Goal: Check status: Check status

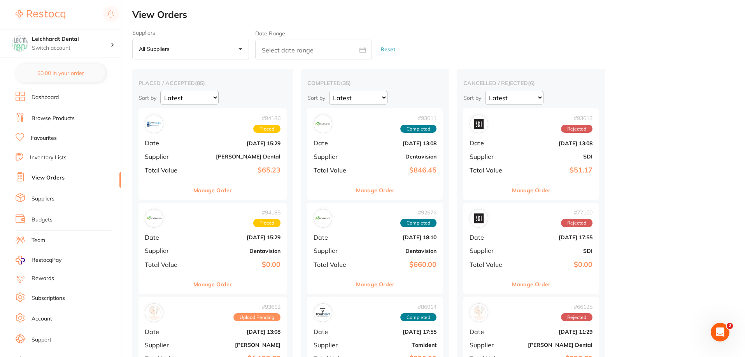
click at [226, 150] on div "# 94186 Placed Date [DATE] 15:29 Supplier [PERSON_NAME] Dental Total Value $65.…" at bounding box center [212, 144] width 148 height 72
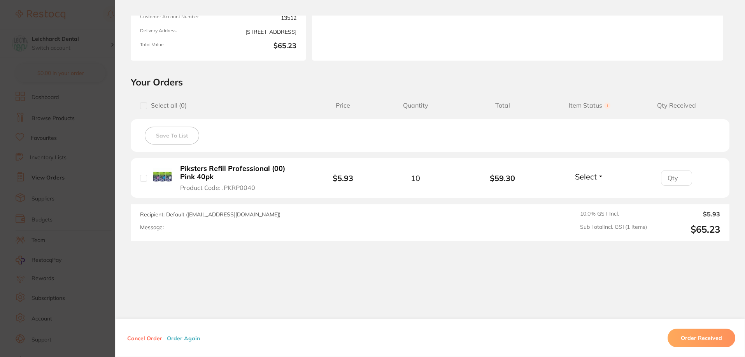
click at [61, 224] on section "Order ID: Restocq- 94186 Order Information Placed Order Order Date [DATE] 15:29…" at bounding box center [372, 178] width 745 height 357
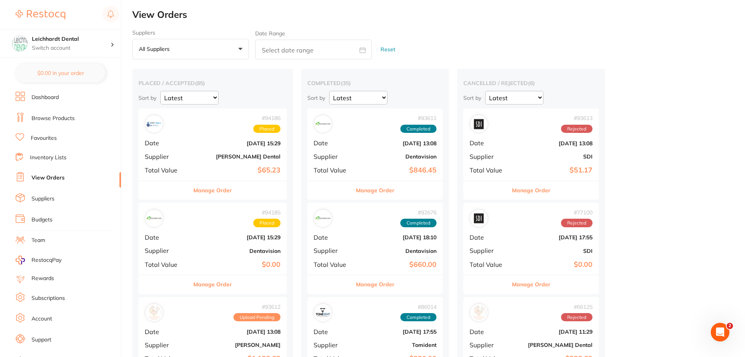
click at [222, 243] on div "# 94185 Placed Date Sept 19 2025, 15:29 Supplier Dentavision Total Value $0.00" at bounding box center [212, 239] width 148 height 72
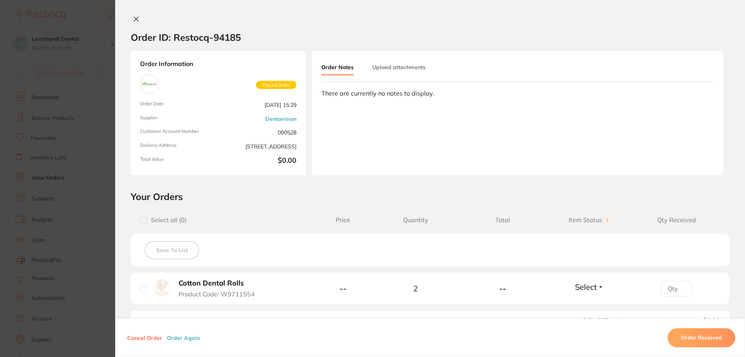
click at [213, 283] on b "Cotton Dental Rolls" at bounding box center [210, 284] width 65 height 8
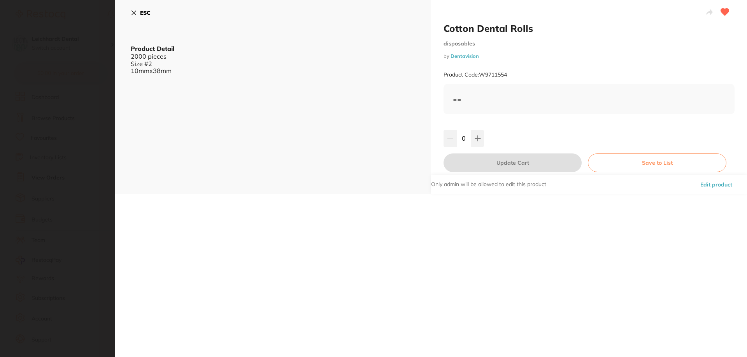
click at [135, 9] on button "ESC" at bounding box center [141, 12] width 20 height 13
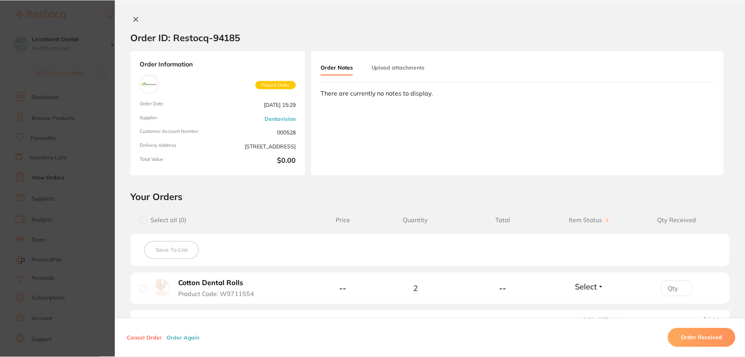
scroll to position [0, 0]
click at [135, 19] on icon at bounding box center [136, 19] width 4 height 4
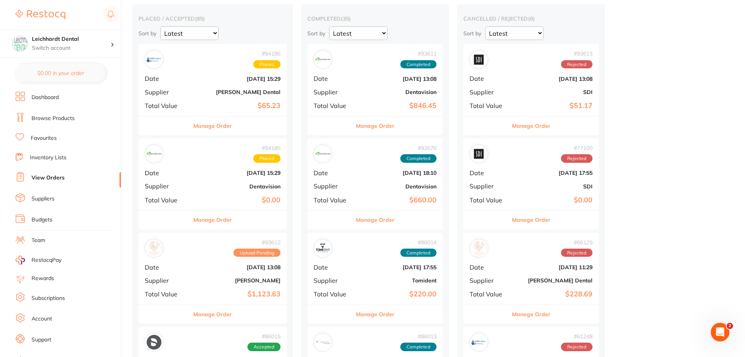
scroll to position [78, 0]
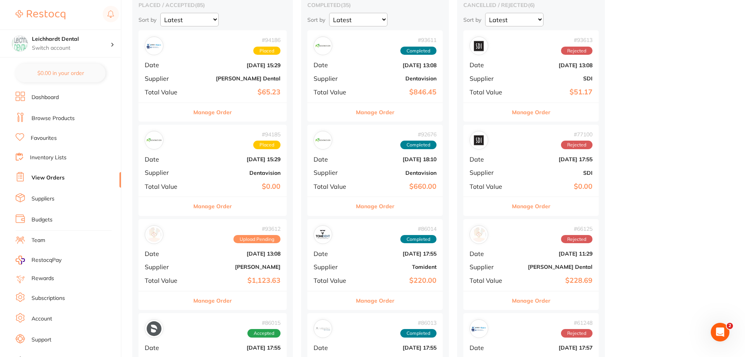
click at [217, 204] on button "Manage Order" at bounding box center [212, 206] width 38 height 19
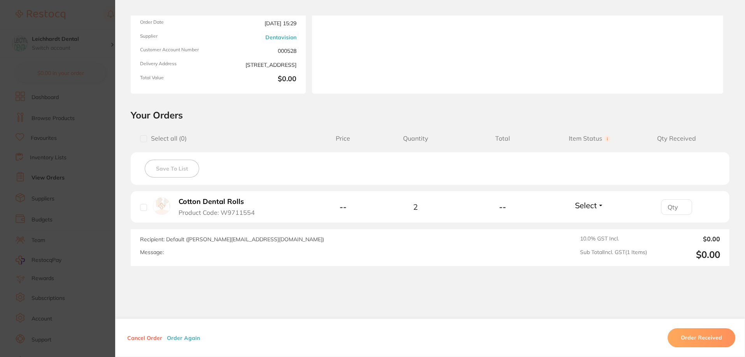
drag, startPoint x: 159, startPoint y: 114, endPoint x: 190, endPoint y: 116, distance: 31.2
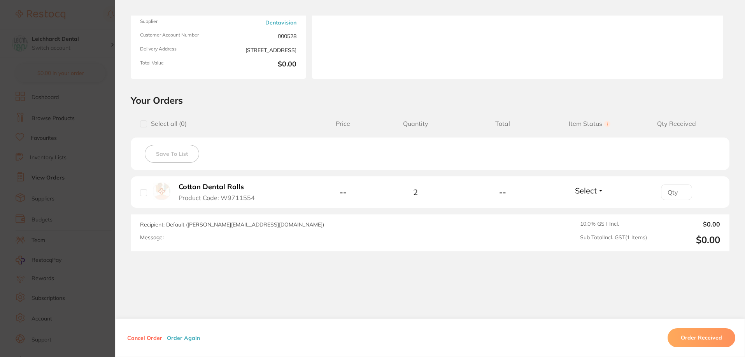
scroll to position [107, 0]
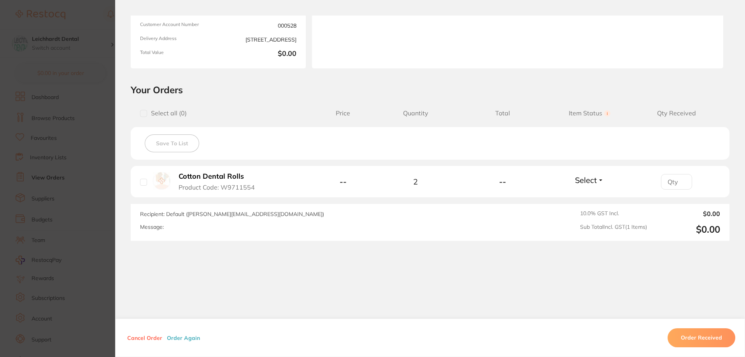
click at [89, 166] on section "Order ID: Restocq- 94185 Order Information Placed Order Order Date Sept 19 2025…" at bounding box center [372, 178] width 745 height 357
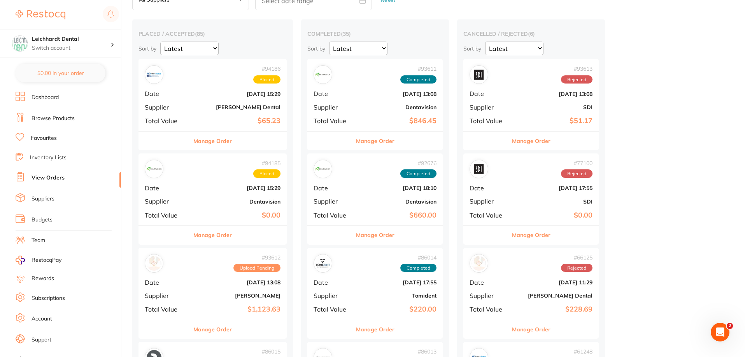
scroll to position [117, 0]
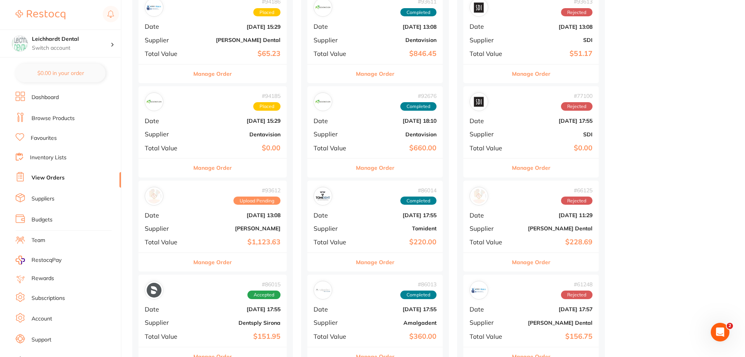
click at [210, 227] on b "[PERSON_NAME]" at bounding box center [237, 229] width 86 height 6
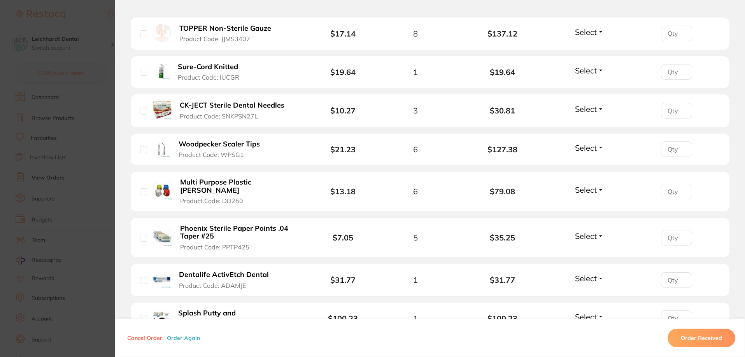
scroll to position [311, 0]
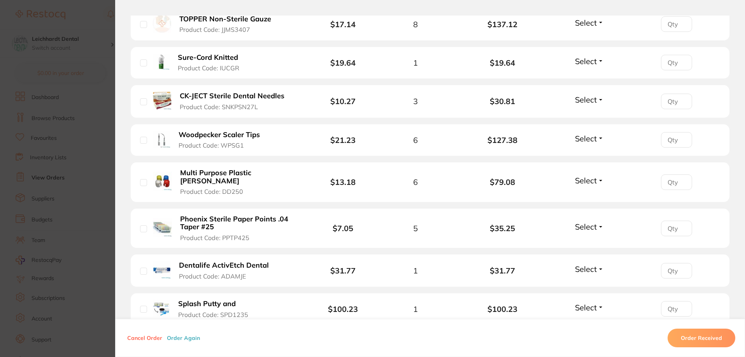
click at [243, 95] on b "CK-JECT Sterile Dental Needles" at bounding box center [232, 96] width 105 height 8
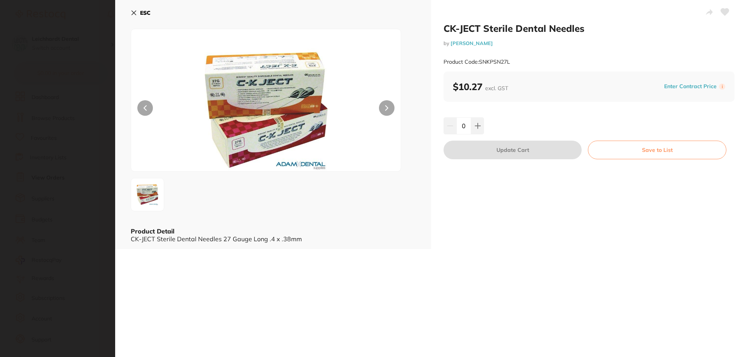
scroll to position [0, 0]
click at [130, 13] on div "ESC Product Detail CK-JECT Sterile Dental Needles 27 Gauge Long .4 x .38mm" at bounding box center [273, 124] width 316 height 249
click at [134, 11] on icon at bounding box center [134, 13] width 6 height 6
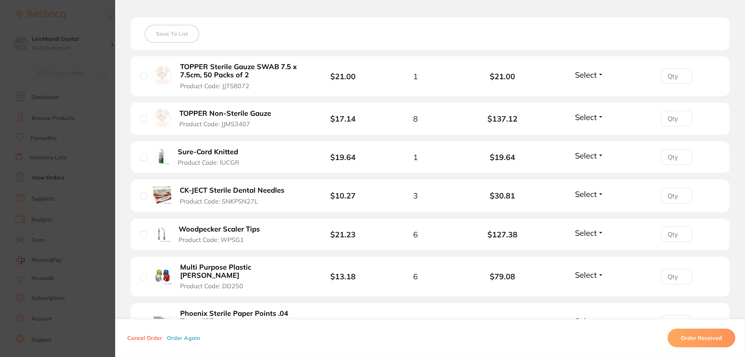
scroll to position [233, 0]
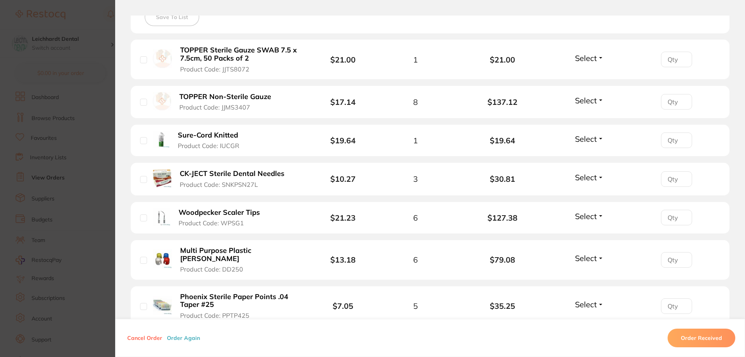
click at [64, 127] on section "Order ID: Restocq- 93612 Order Information Upload Pending Order Date Sept 12 20…" at bounding box center [372, 178] width 745 height 357
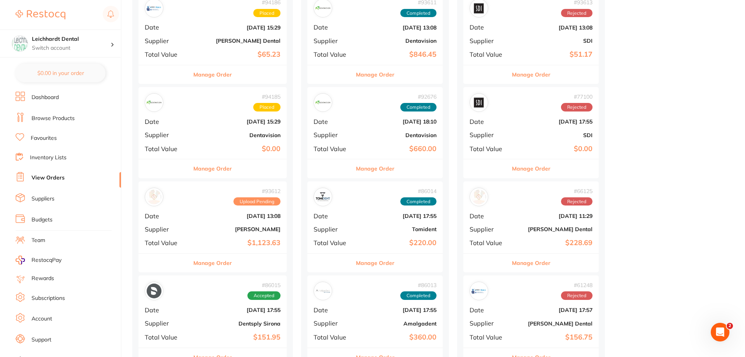
scroll to position [117, 0]
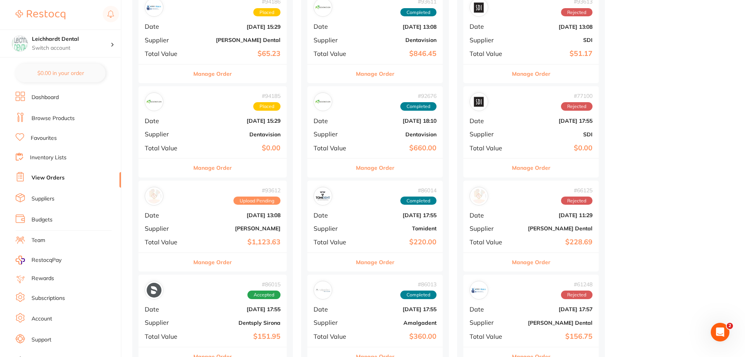
click at [204, 222] on div "# 93612 Upload Pending Date Sept 12 2025, 13:08 Supplier Adam Dental Total Valu…" at bounding box center [212, 217] width 148 height 72
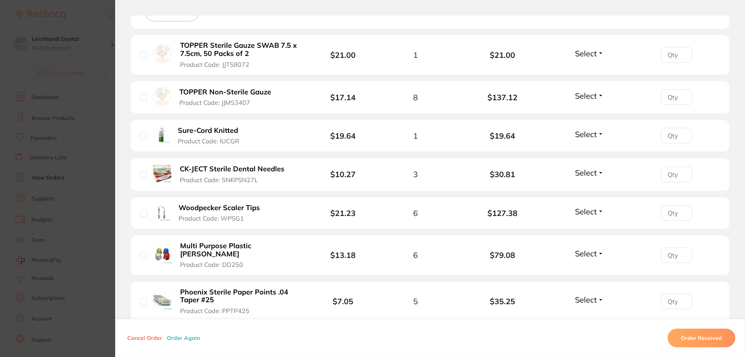
scroll to position [233, 0]
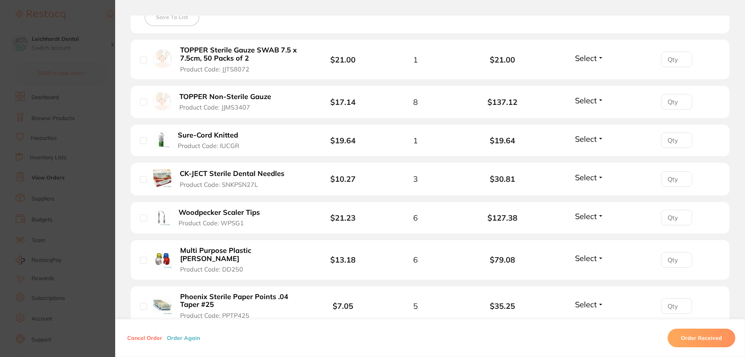
click at [221, 212] on b "Woodpecker Scaler Tips" at bounding box center [218, 213] width 81 height 8
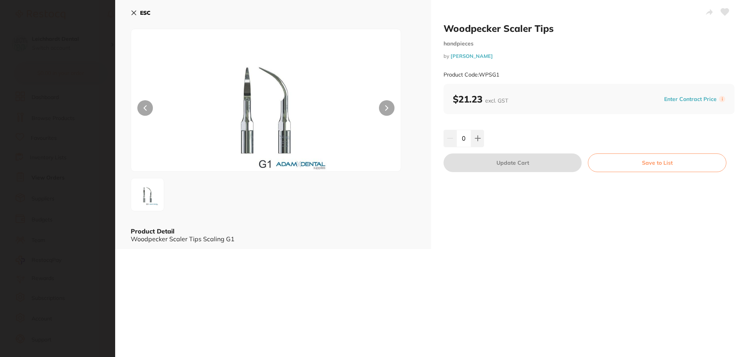
scroll to position [0, 0]
click at [34, 122] on section "Woodpecker Scaler Tips handpieces by Adam Dental Product Code: WPSG1 ESC Produc…" at bounding box center [373, 178] width 747 height 357
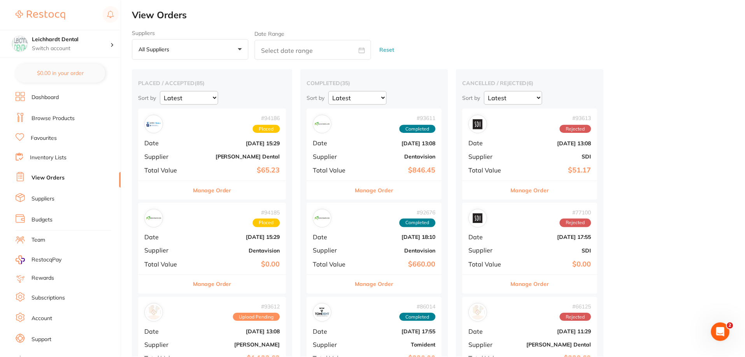
scroll to position [117, 0]
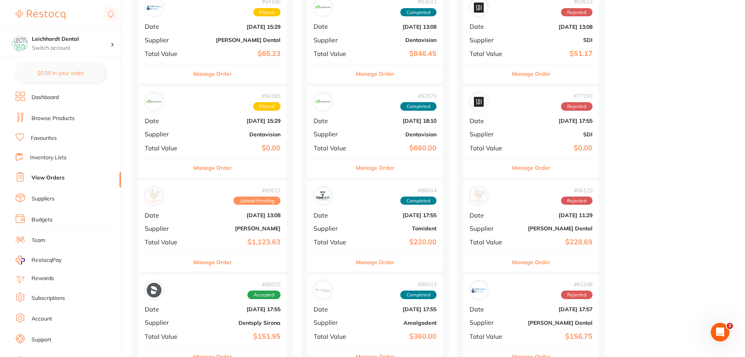
click at [195, 229] on b "[PERSON_NAME]" at bounding box center [237, 229] width 86 height 6
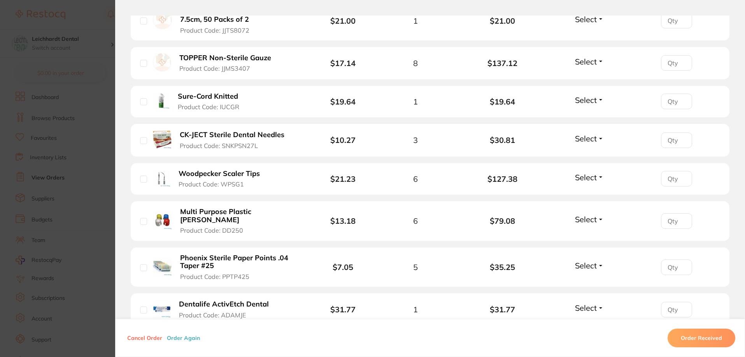
scroll to position [194, 0]
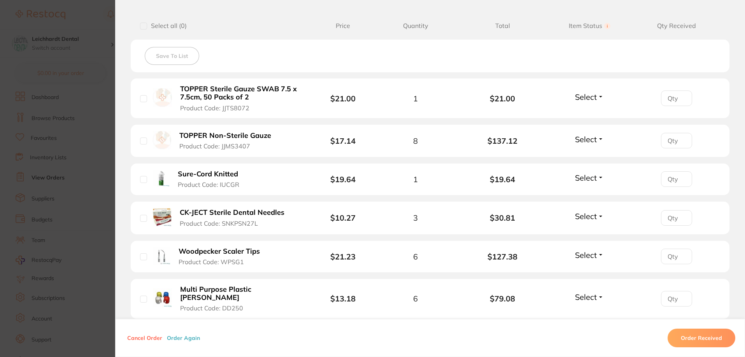
click at [192, 133] on b "TOPPER Non-Sterile Gauze" at bounding box center [225, 136] width 92 height 8
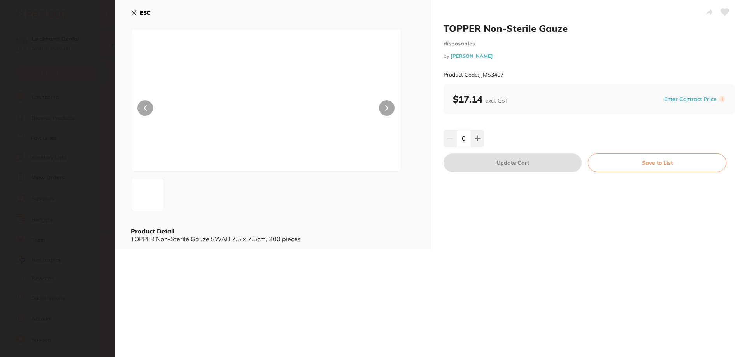
scroll to position [0, 0]
drag, startPoint x: 62, startPoint y: 110, endPoint x: 85, endPoint y: 63, distance: 52.2
click at [62, 109] on section "TOPPER Non-Sterile Gauze disposables by Adam Dental Product Code: JJMS3407 ESC …" at bounding box center [373, 178] width 747 height 357
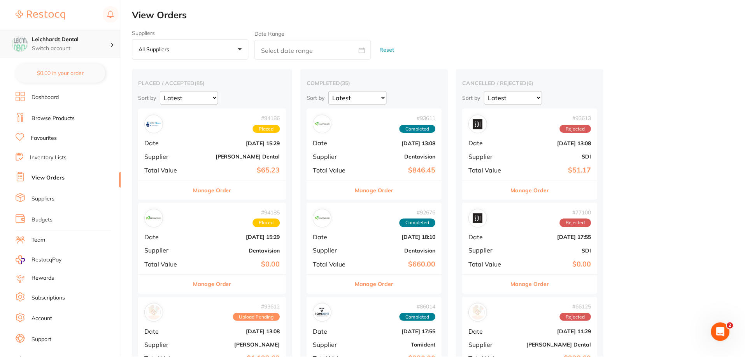
scroll to position [117, 0]
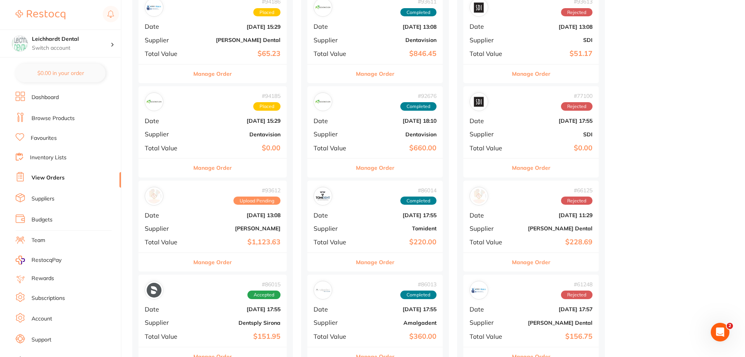
click at [210, 215] on b "[DATE] 13:08" at bounding box center [237, 215] width 86 height 6
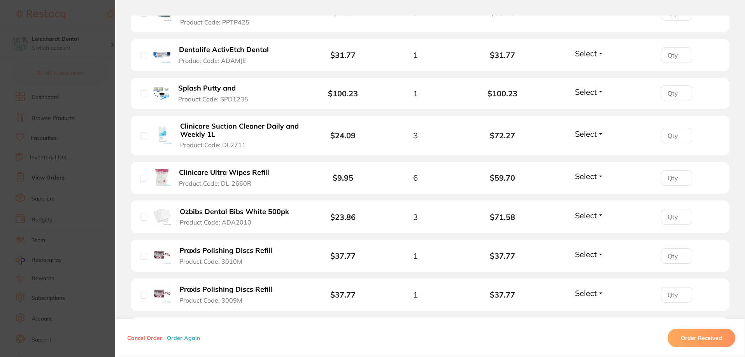
scroll to position [544, 0]
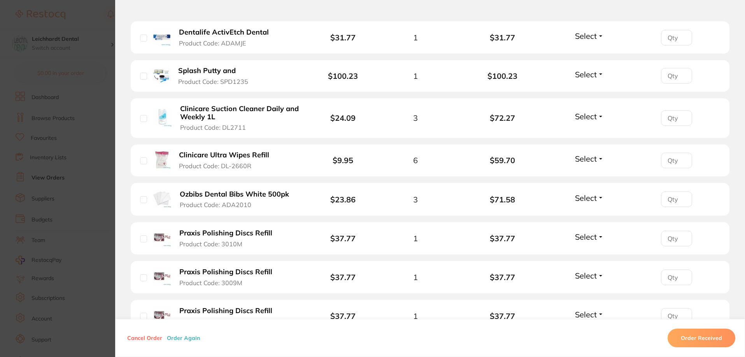
click at [141, 337] on button "Cancel Order" at bounding box center [145, 338] width 40 height 7
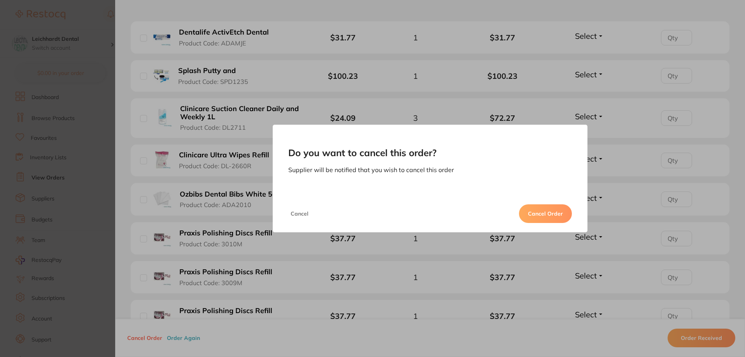
click at [549, 220] on button "Cancel Order" at bounding box center [545, 214] width 53 height 19
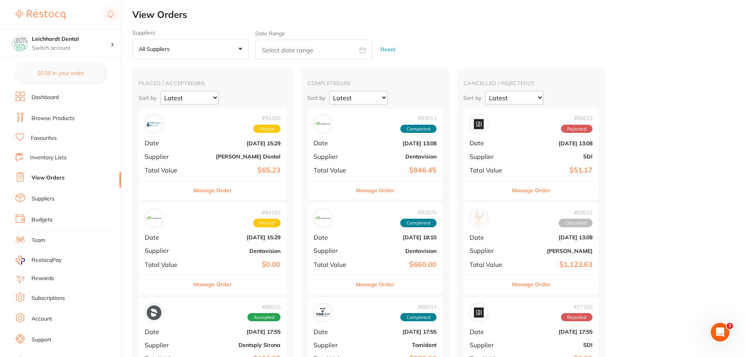
click at [194, 157] on div "# 94186 Placed Date [DATE] 15:29 Supplier [PERSON_NAME] Dental Total Value $65.…" at bounding box center [212, 144] width 148 height 72
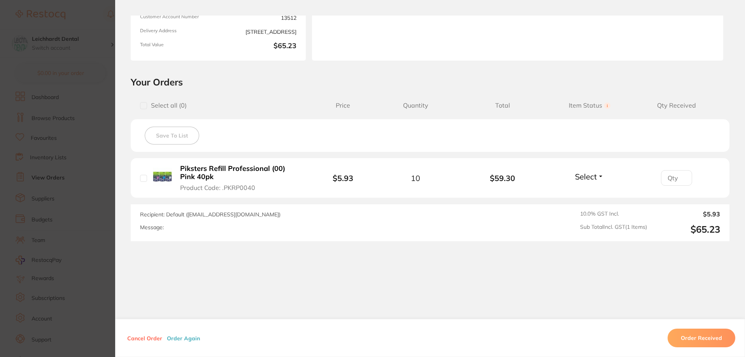
click at [60, 209] on section "Order ID: Restocq- 94186 Order Information Placed Order Order Date [DATE] 15:29…" at bounding box center [372, 178] width 745 height 357
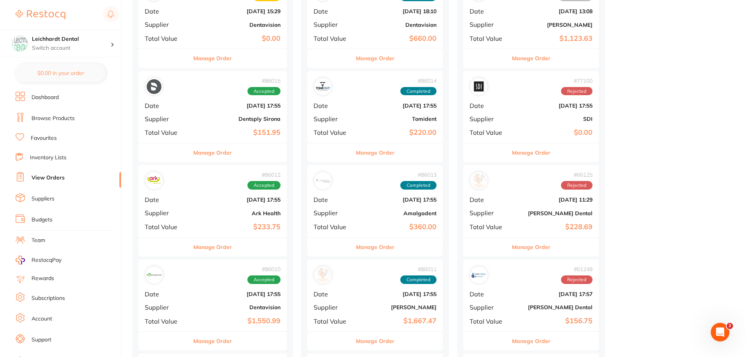
scroll to position [233, 0]
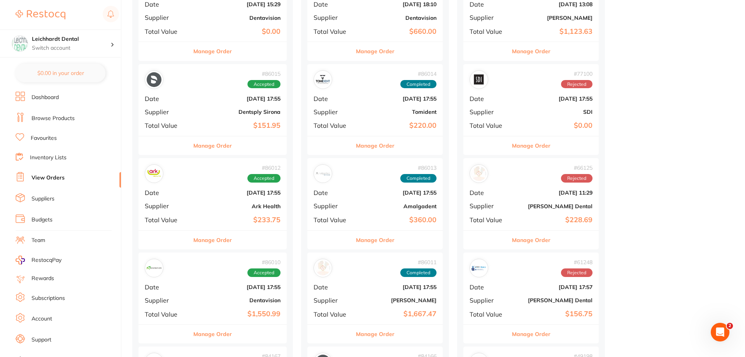
click at [204, 112] on b "Dentsply Sirona" at bounding box center [237, 112] width 86 height 6
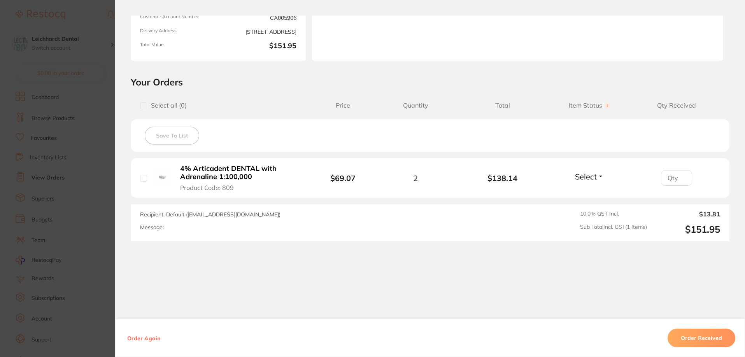
click at [41, 185] on section "Order ID: Restocq- 86015 Order Information Accepted Order Order Date [DATE] 17:…" at bounding box center [372, 178] width 745 height 357
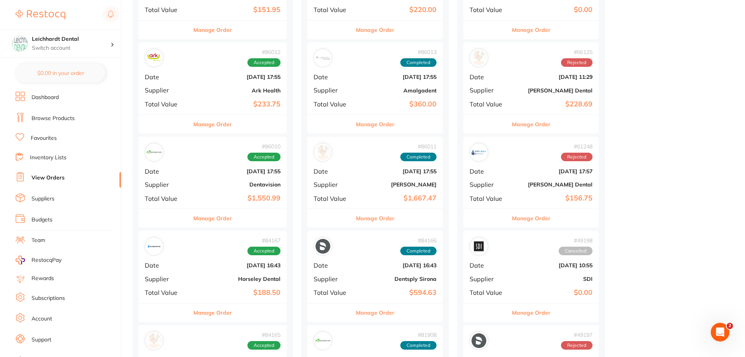
scroll to position [350, 0]
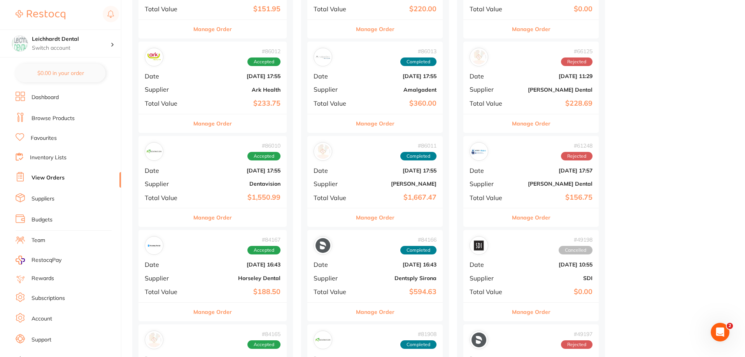
click at [206, 183] on b "Dentavision" at bounding box center [237, 184] width 86 height 6
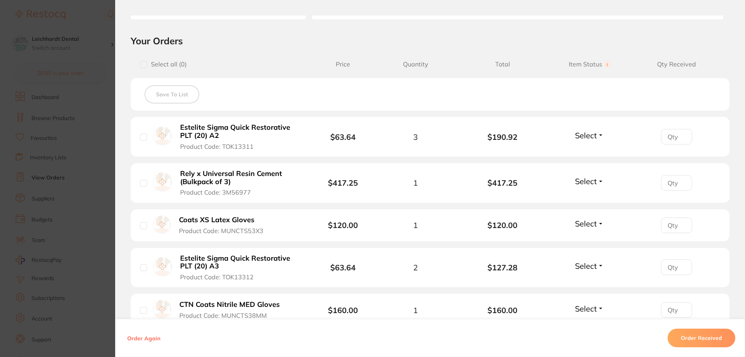
scroll to position [156, 0]
click at [41, 168] on section "Order ID: Restocq- 86010 Order Information Accepted Order Order Date [DATE] 17:…" at bounding box center [372, 178] width 745 height 357
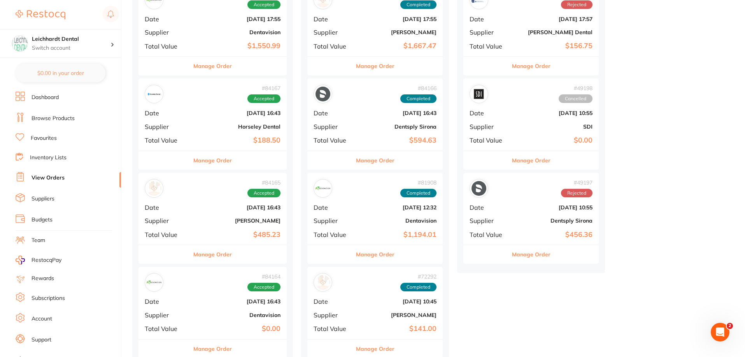
scroll to position [506, 0]
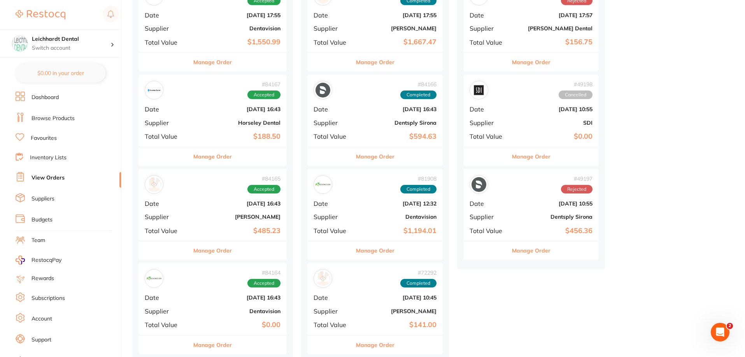
click at [192, 204] on div "# 84165 Accepted Date [DATE] 16:43 Supplier [PERSON_NAME] Total Value $485.23" at bounding box center [212, 205] width 148 height 72
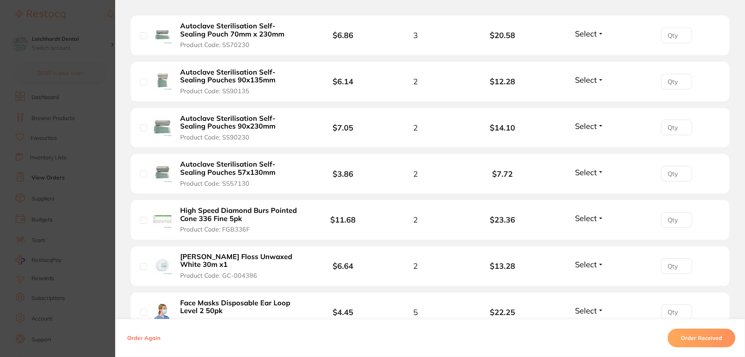
scroll to position [739, 0]
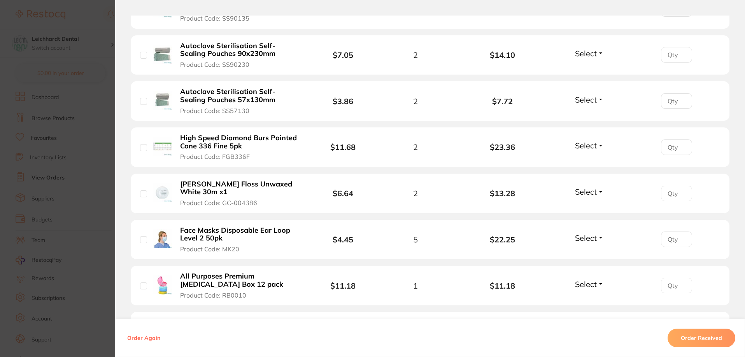
click at [54, 170] on section "Order ID: Restocq- 84165 Order Information Accepted Order Date [DATE] 16:43 Sup…" at bounding box center [372, 178] width 745 height 357
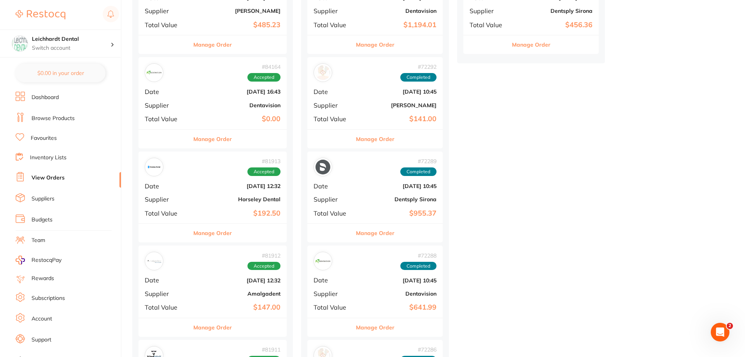
scroll to position [700, 0]
